Goal: Information Seeking & Learning: Learn about a topic

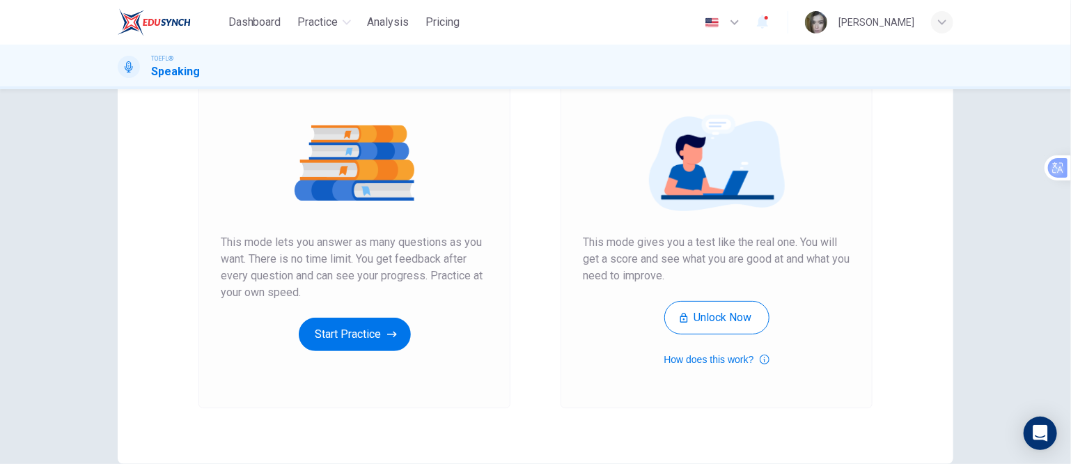
scroll to position [139, 0]
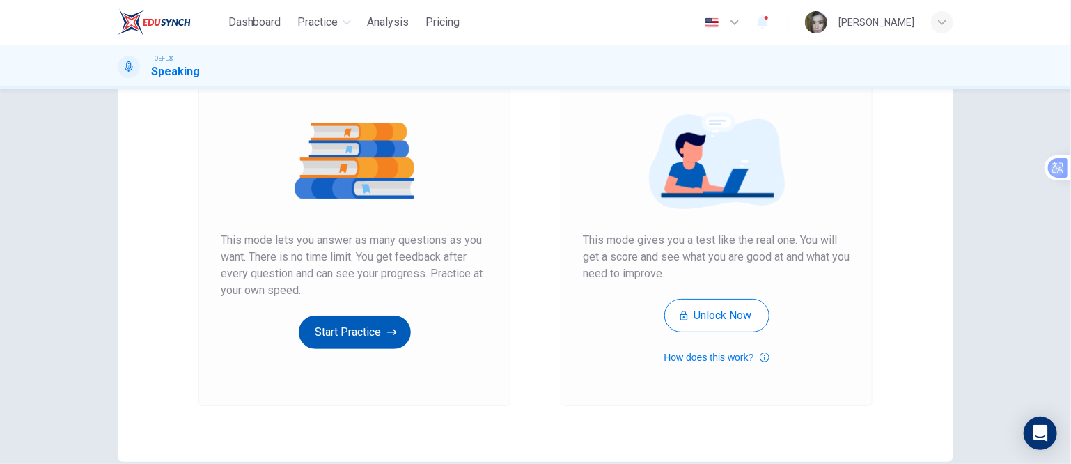
click at [344, 329] on button "Start Practice" at bounding box center [355, 331] width 112 height 33
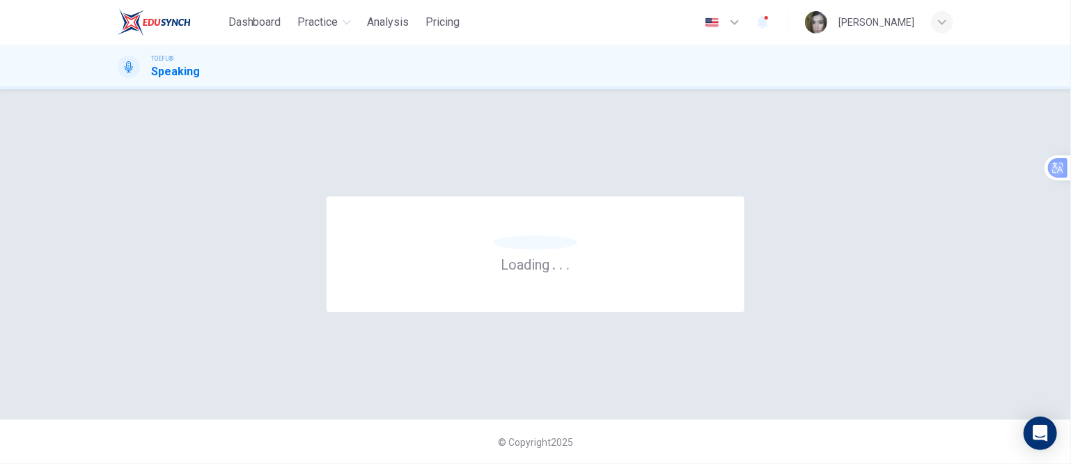
scroll to position [0, 0]
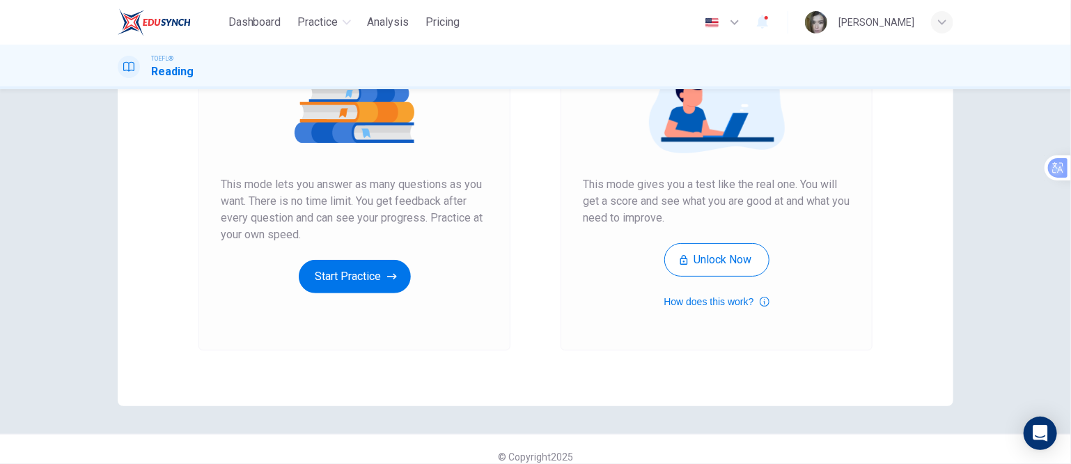
scroll to position [209, 0]
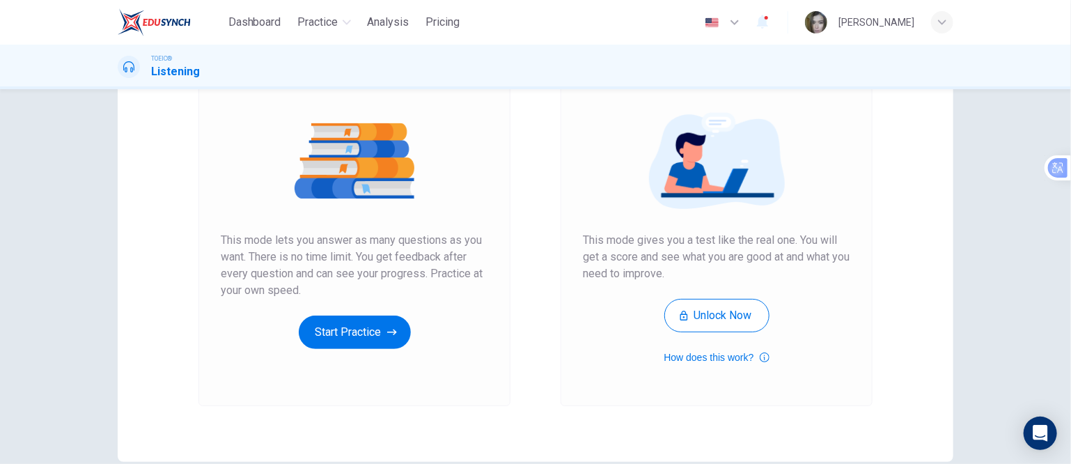
scroll to position [70, 0]
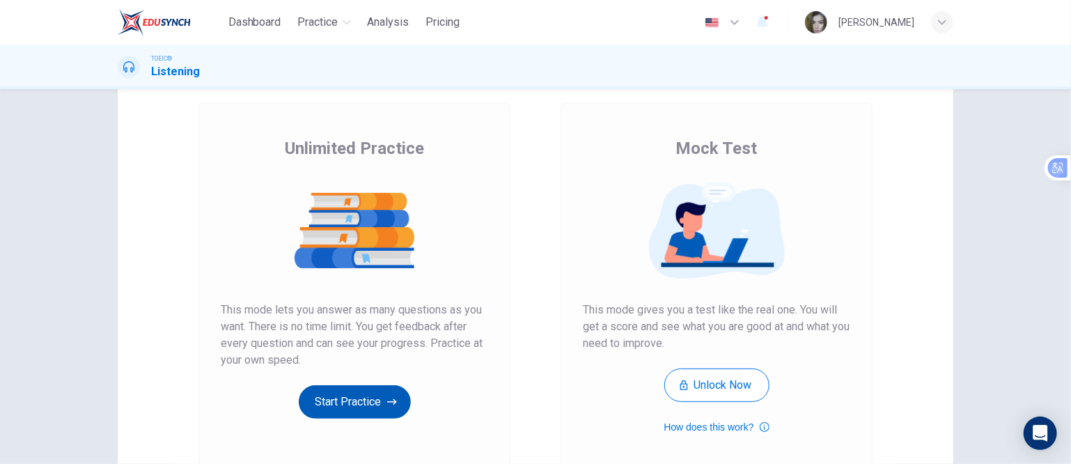
click at [354, 404] on button "Start Practice" at bounding box center [355, 401] width 112 height 33
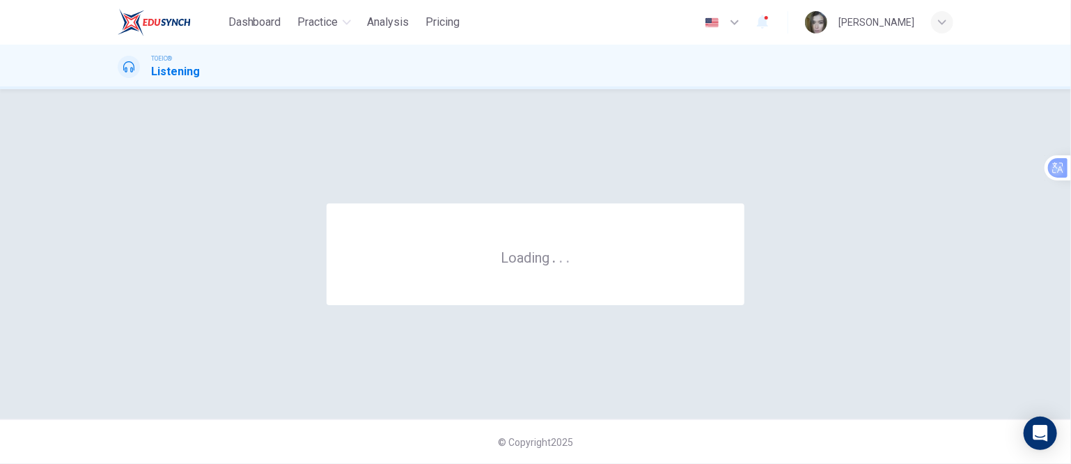
scroll to position [0, 0]
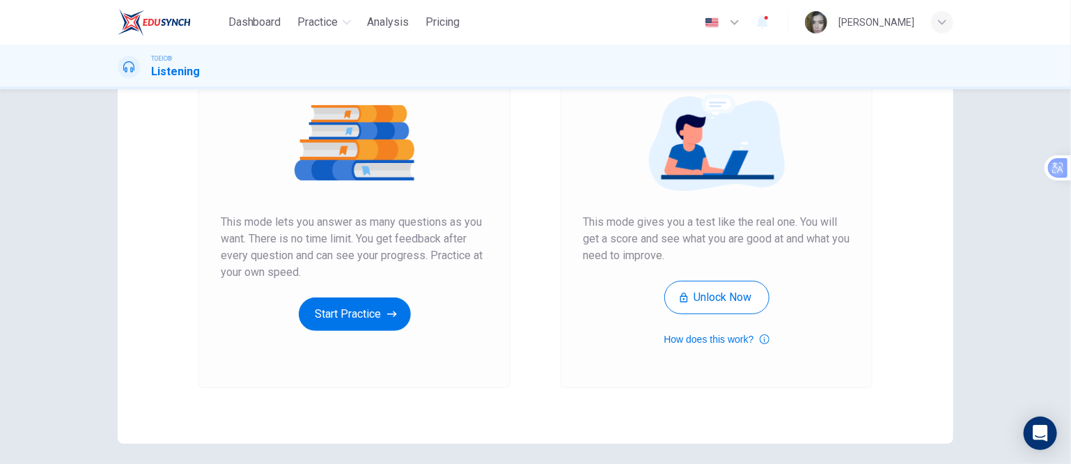
scroll to position [70, 0]
